Goal: Task Accomplishment & Management: Manage account settings

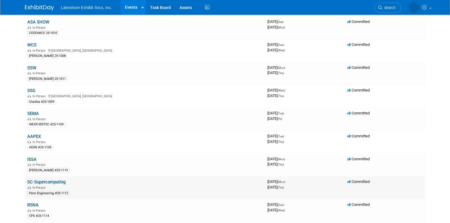
scroll to position [261, 0]
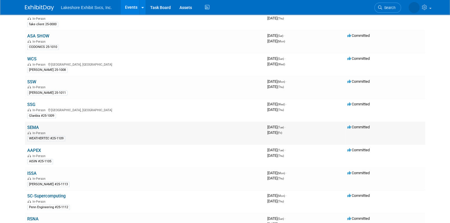
click at [35, 126] on link "SEMA" at bounding box center [33, 127] width 12 height 5
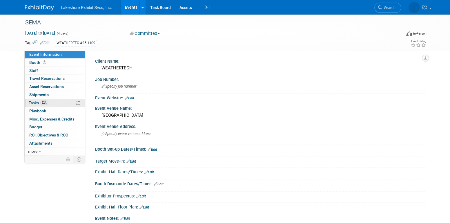
click at [54, 104] on link "92% Tasks 92%" at bounding box center [55, 103] width 60 height 8
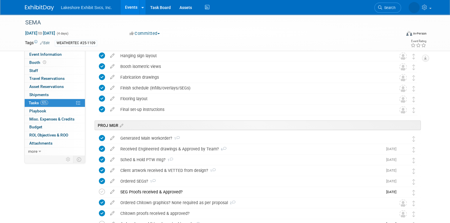
scroll to position [813, 0]
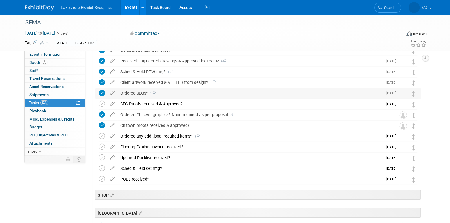
click at [140, 91] on div "Ordered SEGs? 1" at bounding box center [251, 93] width 266 height 10
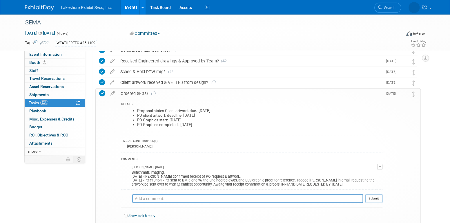
drag, startPoint x: 140, startPoint y: 91, endPoint x: 144, endPoint y: 93, distance: 4.9
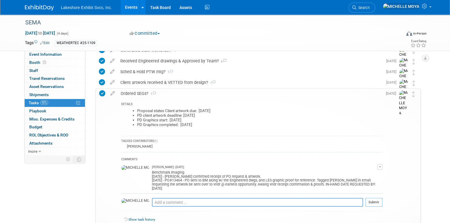
click at [140, 91] on div "Ordered SEGs? 1" at bounding box center [250, 94] width 265 height 10
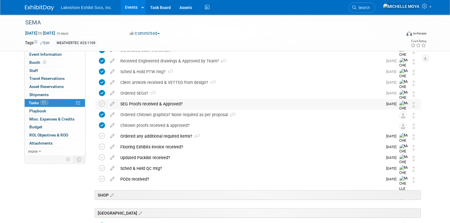
click at [138, 103] on div "SEG Proofs received & Approved?" at bounding box center [251, 104] width 266 height 10
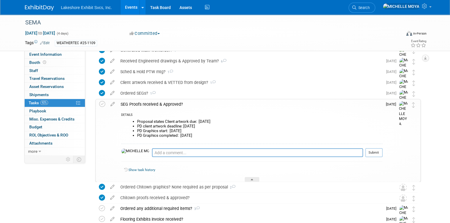
click at [138, 103] on div "SEG Proofs received & Approved?" at bounding box center [250, 104] width 265 height 10
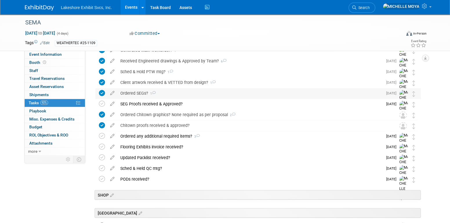
click at [137, 93] on div "Ordered SEGs? 1" at bounding box center [251, 93] width 266 height 10
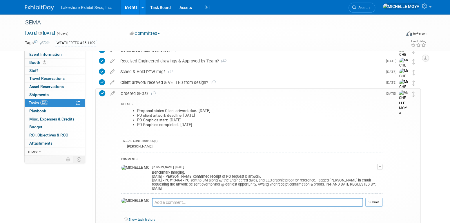
click at [137, 93] on div "Ordered SEGs? 1" at bounding box center [250, 94] width 265 height 10
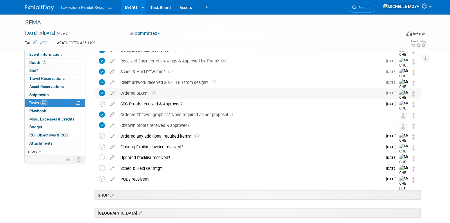
click at [137, 93] on div "Ordered SEGs? 1" at bounding box center [251, 93] width 266 height 10
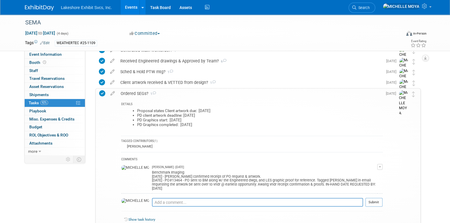
click at [137, 93] on div "Ordered SEGs? 1" at bounding box center [250, 94] width 265 height 10
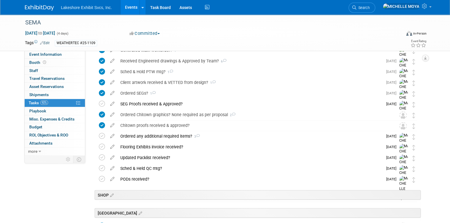
click at [129, 6] on link "Events" at bounding box center [131, 7] width 21 height 15
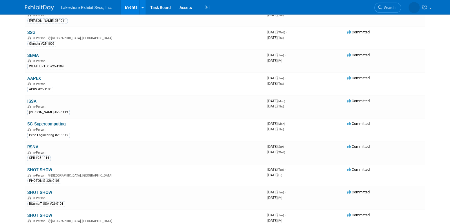
scroll to position [319, 0]
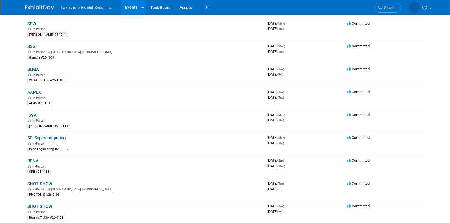
click at [31, 67] on link "SEMA" at bounding box center [33, 69] width 12 height 5
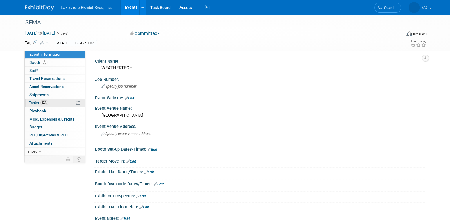
click at [46, 102] on span "92%" at bounding box center [44, 102] width 8 height 4
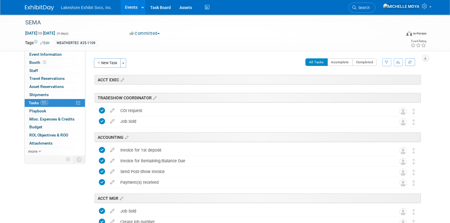
click at [386, 63] on icon "button" at bounding box center [387, 61] width 4 height 3
click at [377, 81] on select "-- Select Assignee -- All unassigned tasks Assigned to me [PERSON_NAME] [PERSON…" at bounding box center [363, 81] width 48 height 8
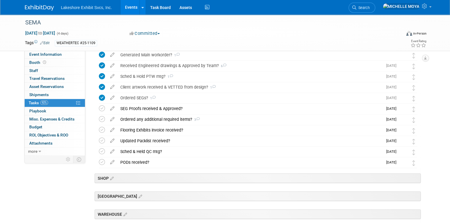
scroll to position [145, 0]
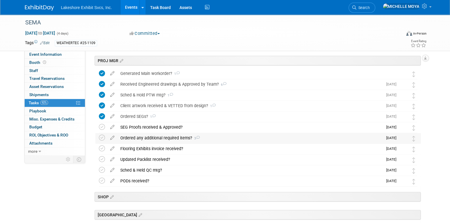
click at [152, 137] on div "Ordered any additional required items? 3" at bounding box center [251, 138] width 266 height 10
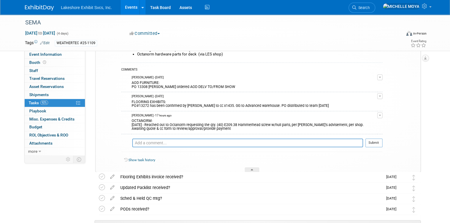
scroll to position [261, 0]
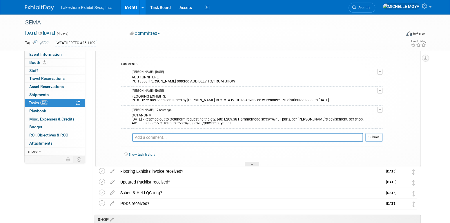
click at [379, 108] on button "button" at bounding box center [380, 110] width 5 height 6
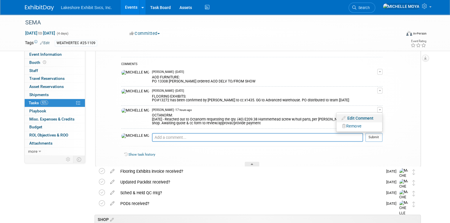
click at [370, 118] on link "Edit Comment" at bounding box center [360, 118] width 46 height 8
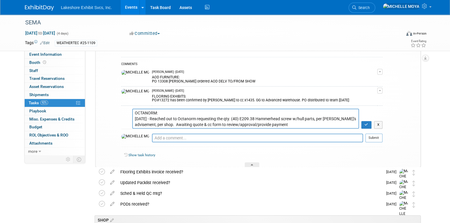
click at [189, 111] on textarea "OCTANORM: [DATE] - Reached out to Octanorm requesting the qty. (40) E209.38 Ham…" at bounding box center [245, 119] width 227 height 20
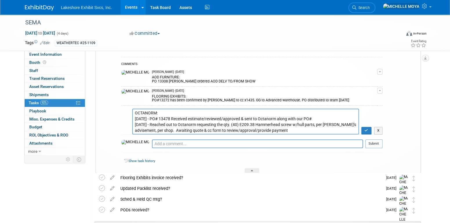
click at [327, 116] on textarea "OCTANORM: [DATE] - Reached out to Octanorm requesting the qty. (40) E209.38 Ham…" at bounding box center [245, 122] width 227 height 26
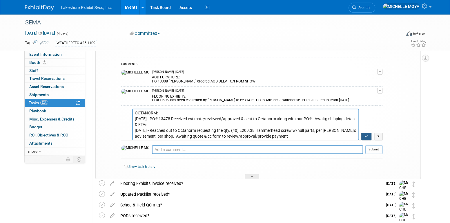
type textarea "OCTANORM: [DATE] - PO# 13478 Received estimate/reviewed/approved & sent to Octa…"
drag, startPoint x: 367, startPoint y: 138, endPoint x: 363, endPoint y: 135, distance: 4.8
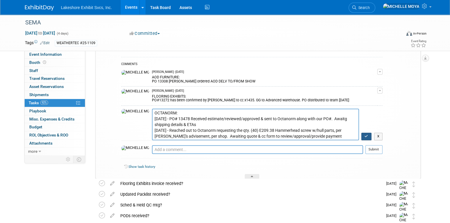
click at [364, 136] on button "button" at bounding box center [367, 137] width 10 height 8
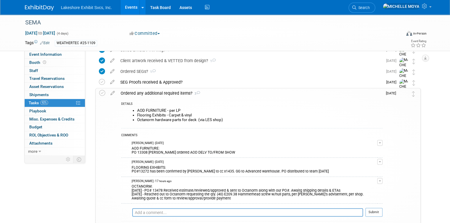
scroll to position [174, 0]
